Goal: Use online tool/utility: Utilize a website feature to perform a specific function

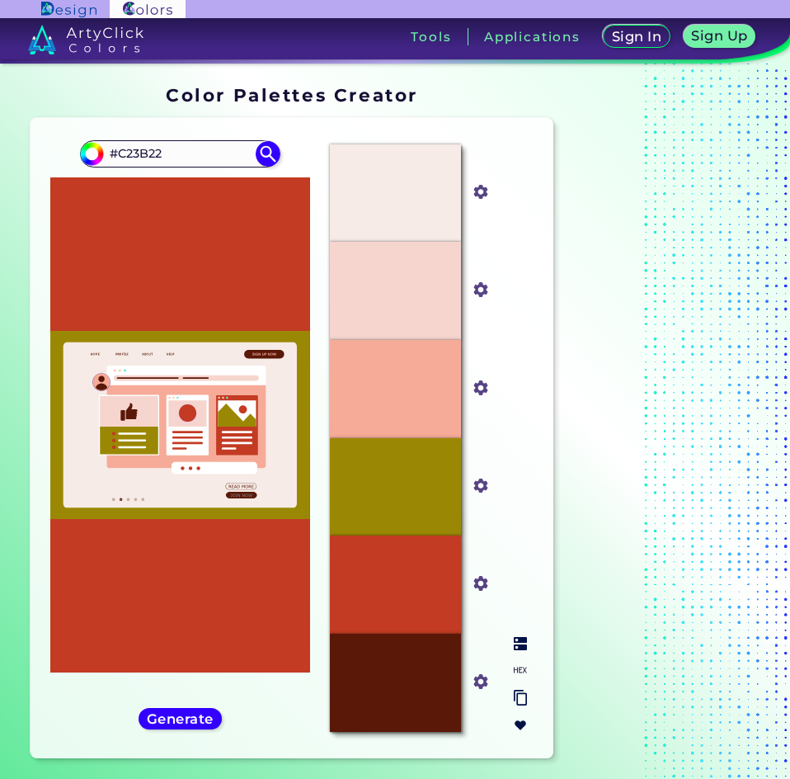
click at [479, 385] on input "#f6ab99" at bounding box center [478, 385] width 21 height 21
click at [529, 306] on div "#F6EBE6 #f6ebe6 #F6D5CE #f6d5ce #F6AB99 #f6ab99 #9A8805 #9a8805 #C23B22 #c23b22…" at bounding box center [428, 438] width 223 height 614
click at [398, 508] on div "#9A8805" at bounding box center [395, 487] width 131 height 98
click at [484, 491] on input "#9a8805" at bounding box center [478, 483] width 21 height 21
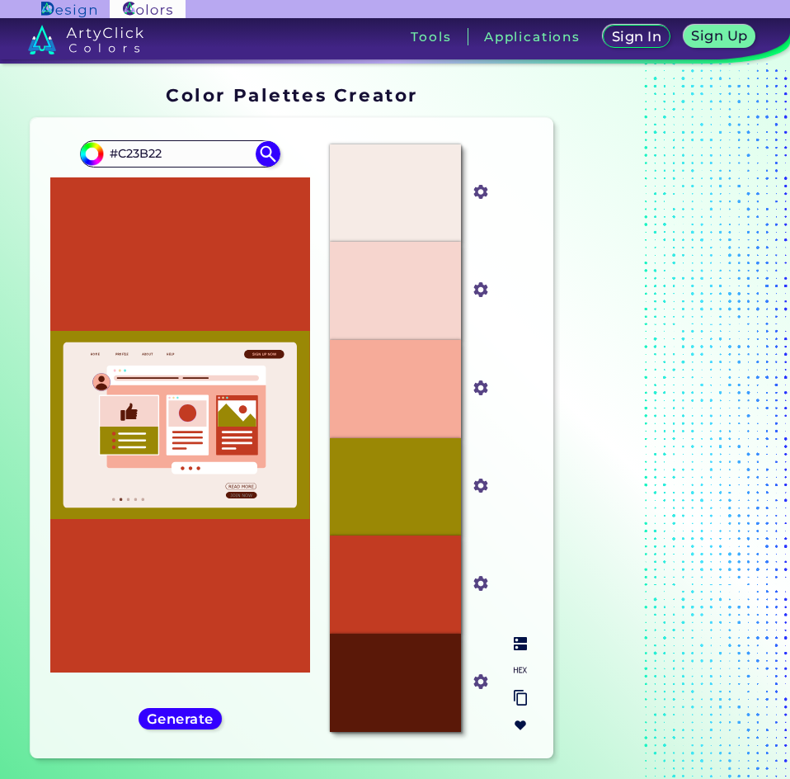
click at [421, 486] on p "#9A8805" at bounding box center [395, 487] width 52 height 18
click at [515, 648] on img at bounding box center [520, 643] width 13 height 13
click at [388, 469] on div "Dark Mustard" at bounding box center [395, 487] width 131 height 98
click at [404, 494] on div "Dark Mustard" at bounding box center [395, 487] width 131 height 98
click at [521, 652] on div at bounding box center [520, 684] width 26 height 108
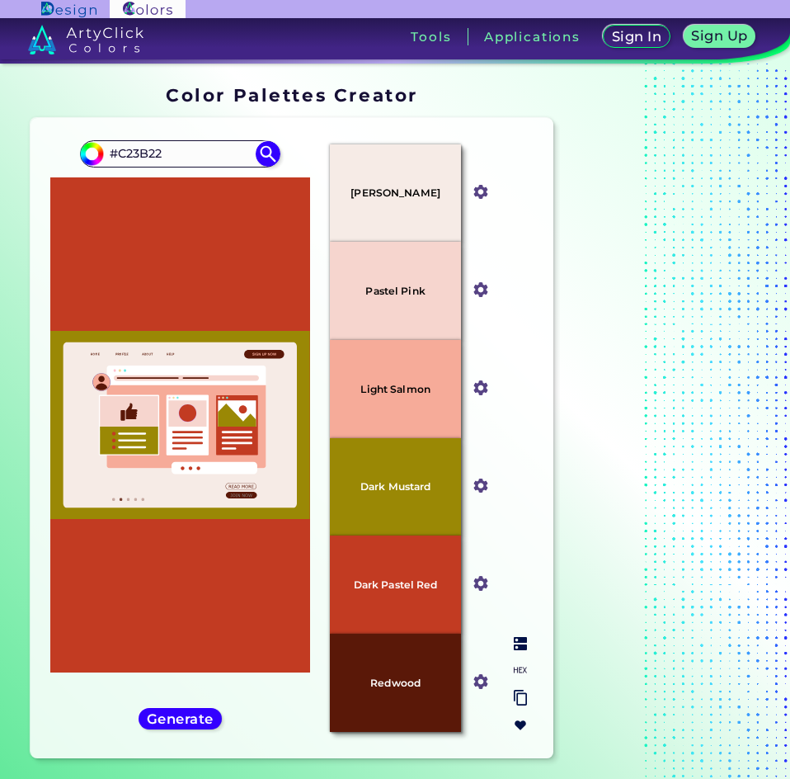
click at [519, 698] on img at bounding box center [520, 697] width 13 height 16
click at [522, 695] on img at bounding box center [520, 697] width 13 height 16
click at [478, 487] on input "#9a8805" at bounding box center [478, 483] width 21 height 21
click at [391, 506] on div "Dark Mustard" at bounding box center [395, 487] width 131 height 98
click at [491, 481] on div "#9a8805" at bounding box center [481, 486] width 24 height 26
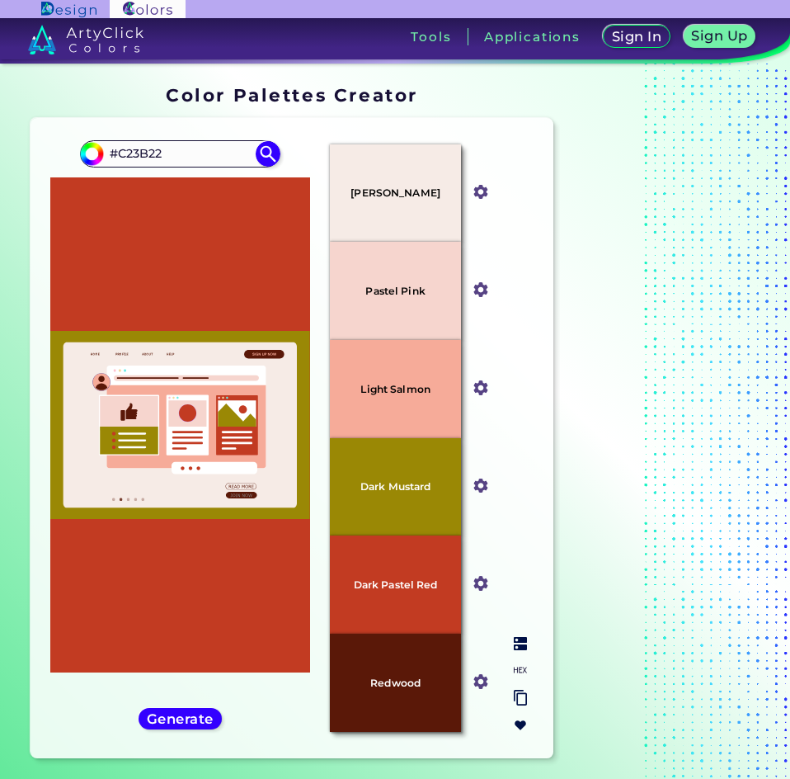
click at [483, 485] on input "#9a8805" at bounding box center [478, 483] width 21 height 21
click at [479, 488] on input "#9a8805" at bounding box center [478, 483] width 21 height 21
click at [481, 194] on input "#f6ebe6" at bounding box center [478, 190] width 21 height 21
click at [475, 191] on input "#f6ebe6" at bounding box center [478, 190] width 21 height 21
click at [490, 191] on img at bounding box center [480, 191] width 21 height 21
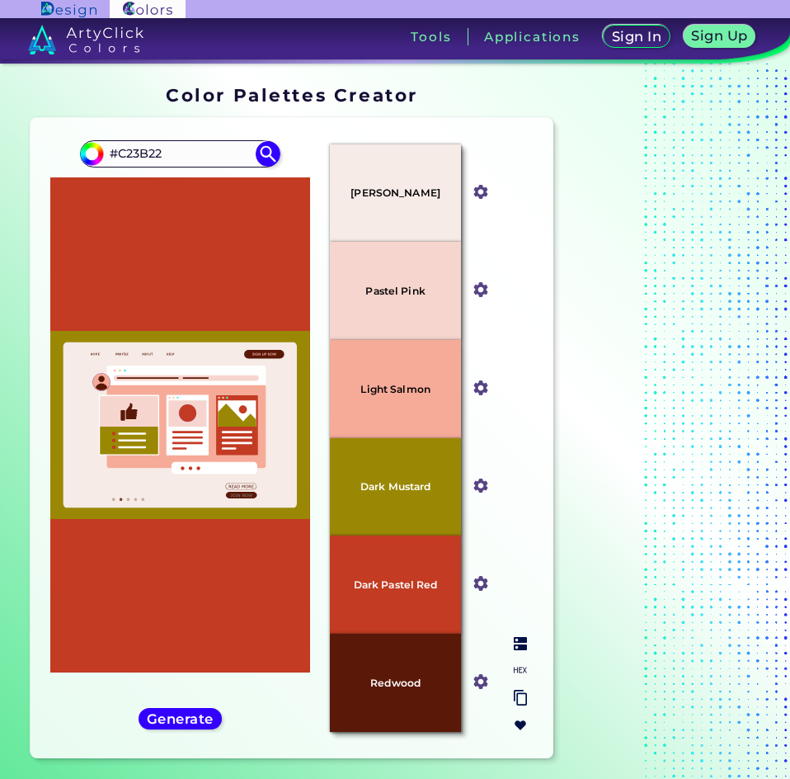
click at [479, 195] on input "#f6ebe6" at bounding box center [478, 190] width 21 height 21
click at [478, 192] on input "#f6ebe6" at bounding box center [478, 190] width 21 height 21
click at [492, 195] on div "#f6ebe6" at bounding box center [481, 193] width 24 height 26
click at [490, 191] on img at bounding box center [480, 191] width 21 height 21
click at [487, 194] on input "#f6ebe6" at bounding box center [478, 190] width 21 height 21
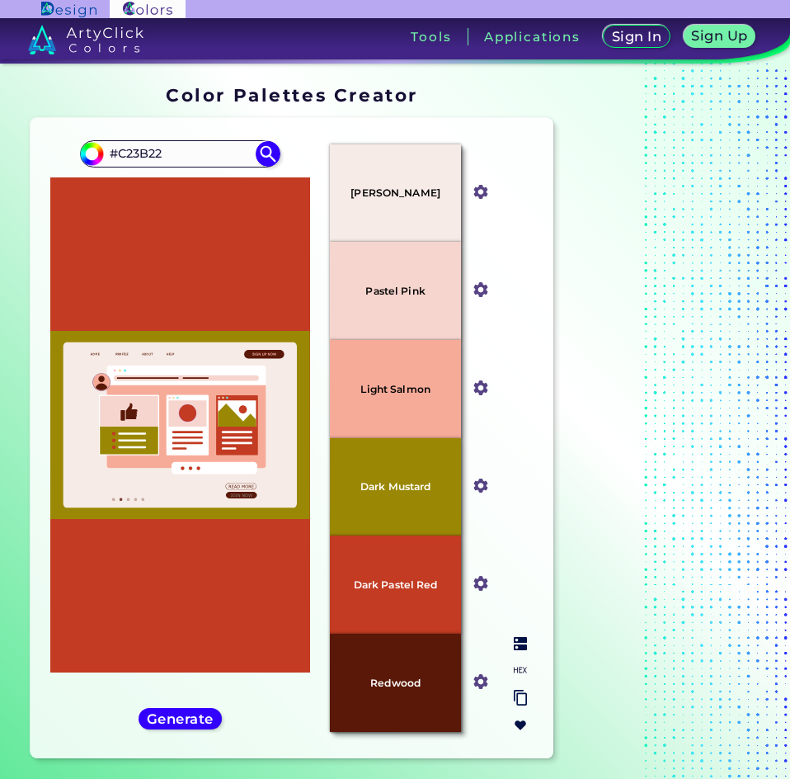
click at [477, 297] on input "#f6d5ce" at bounding box center [478, 288] width 21 height 21
click at [484, 285] on input "#f6d5ce" at bounding box center [478, 288] width 21 height 21
click at [480, 288] on input "#f6d5ce" at bounding box center [478, 288] width 21 height 21
